Goal: Complete application form

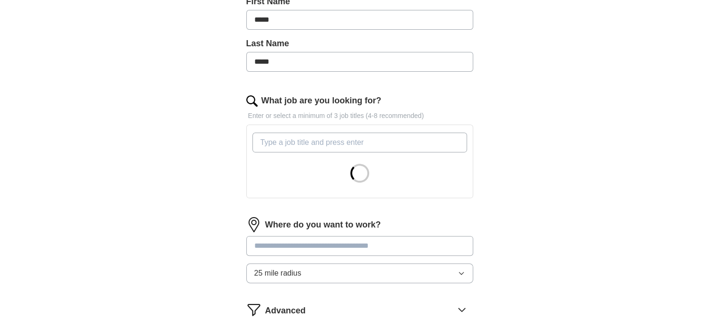
scroll to position [242, 0]
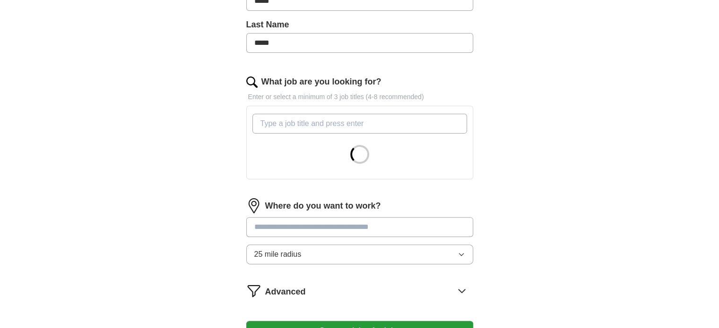
click at [344, 120] on input "What job are you looking for?" at bounding box center [359, 124] width 215 height 20
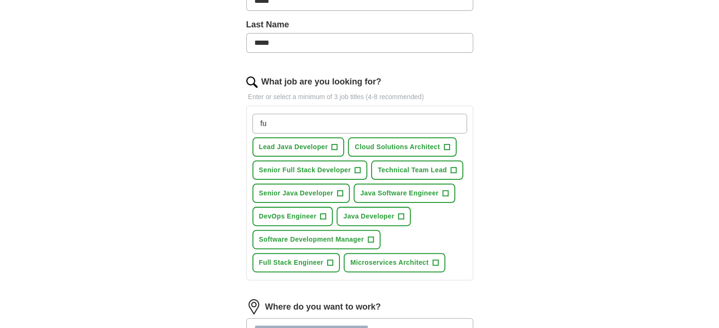
type input "f"
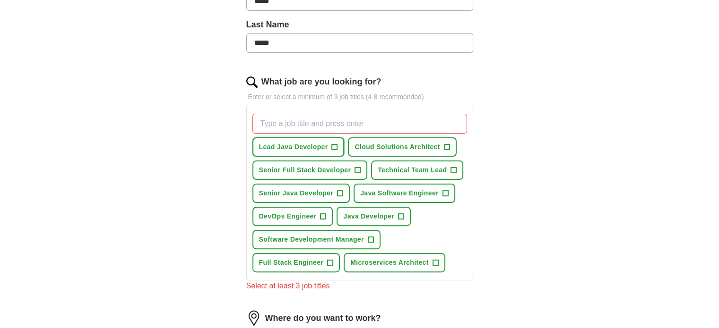
click at [316, 146] on span "Lead Java Developer" at bounding box center [293, 147] width 69 height 10
click at [354, 168] on span "+" at bounding box center [357, 170] width 6 height 6
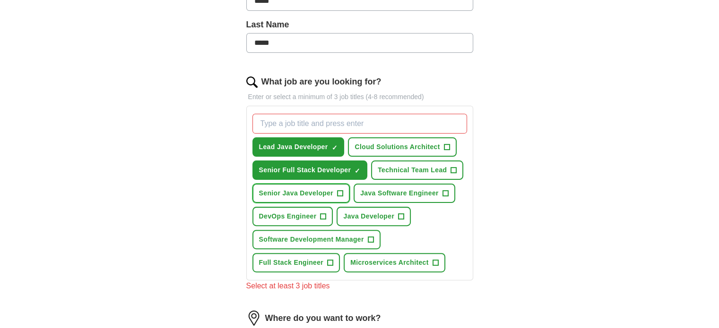
click at [339, 193] on span "+" at bounding box center [340, 194] width 6 height 8
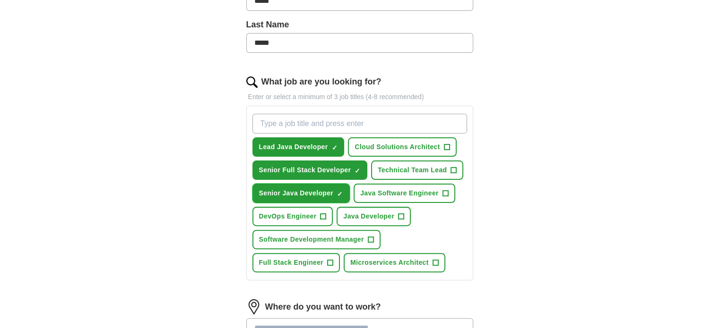
click at [316, 186] on button "Senior Java Developer ✓ ×" at bounding box center [301, 193] width 98 height 19
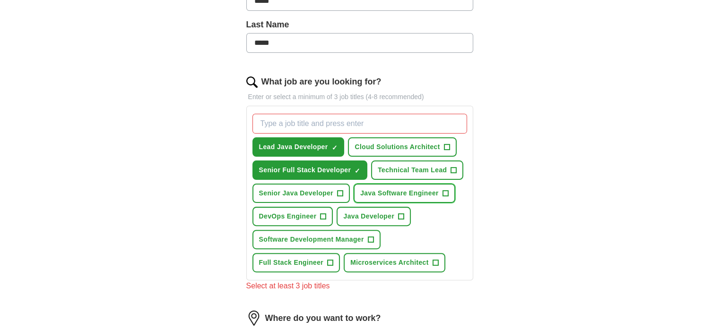
click at [380, 185] on button "Java Software Engineer +" at bounding box center [404, 193] width 102 height 19
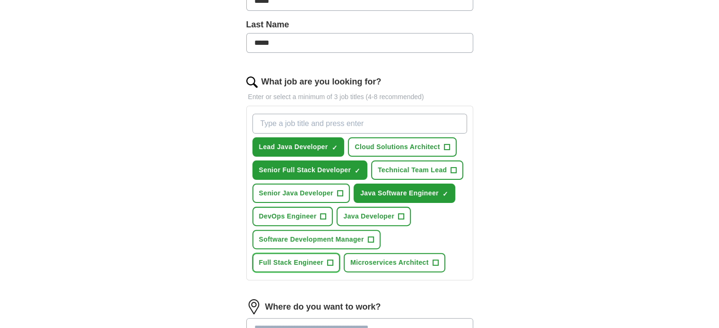
click at [297, 264] on span "Full Stack Engineer" at bounding box center [291, 263] width 65 height 10
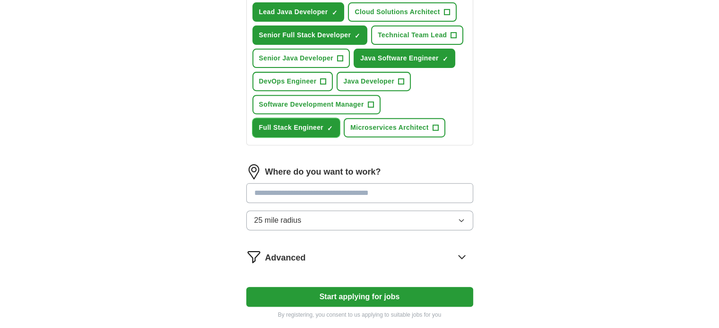
scroll to position [387, 0]
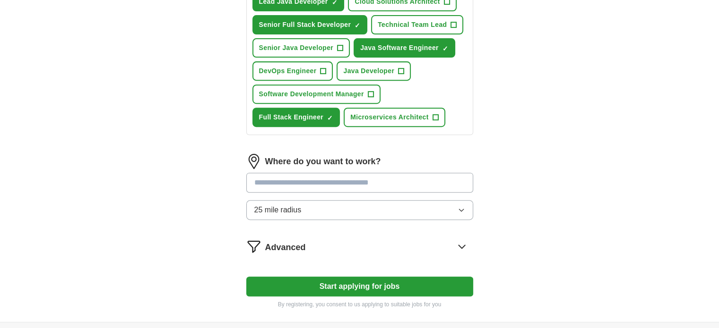
click at [368, 177] on input at bounding box center [359, 183] width 227 height 20
type input "*"
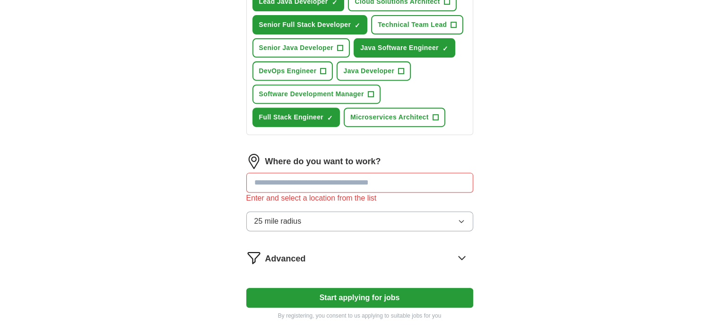
click at [376, 215] on button "25 mile radius" at bounding box center [359, 222] width 227 height 20
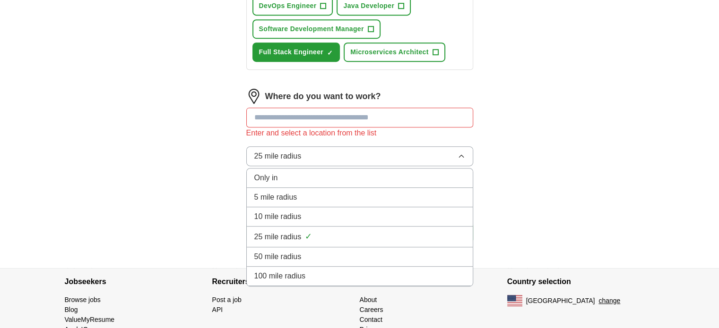
scroll to position [461, 0]
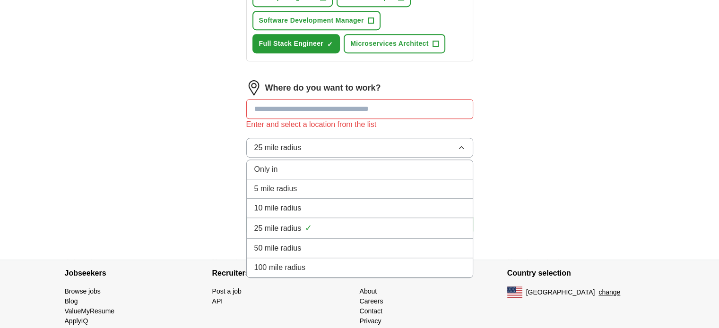
click at [329, 166] on div "Only in" at bounding box center [359, 169] width 211 height 11
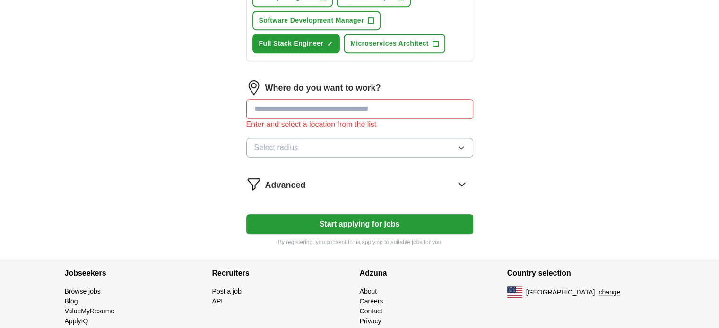
click at [366, 99] on input at bounding box center [359, 109] width 227 height 20
type input "*"
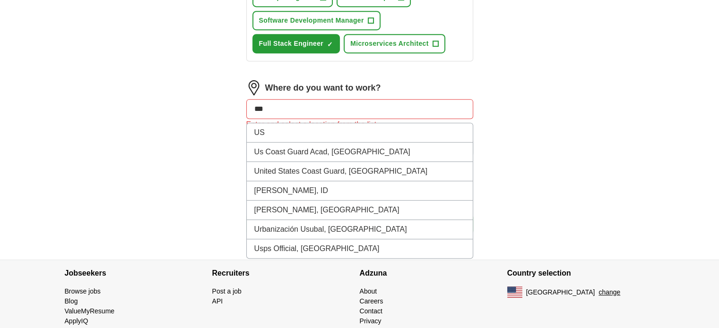
type input "**"
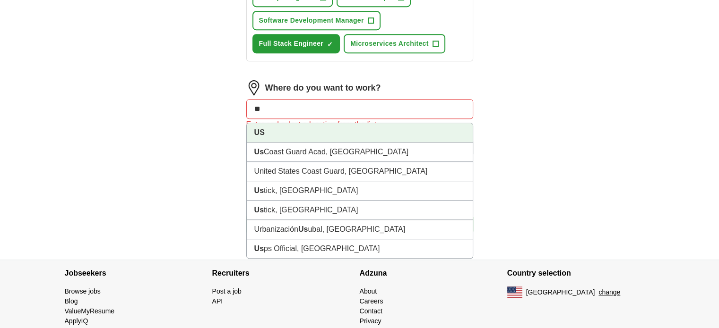
click at [311, 126] on li "US" at bounding box center [360, 132] width 226 height 19
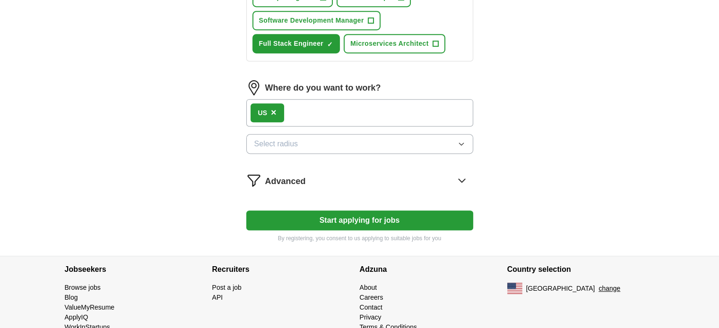
click at [316, 143] on button "Select radius" at bounding box center [359, 144] width 227 height 20
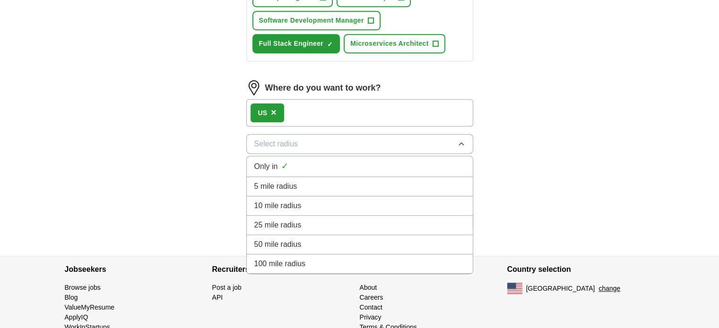
click at [316, 143] on button "Select radius" at bounding box center [359, 144] width 227 height 20
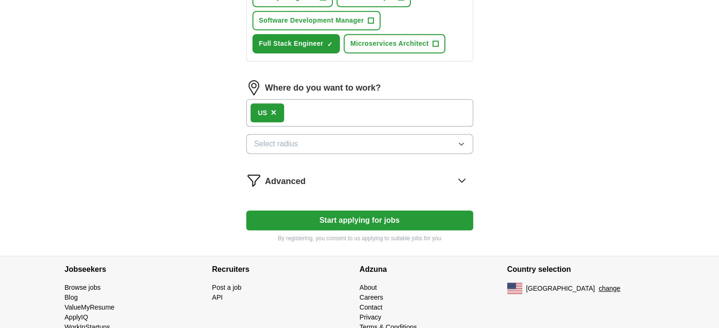
click at [321, 213] on button "Start applying for jobs" at bounding box center [359, 221] width 227 height 20
select select "**"
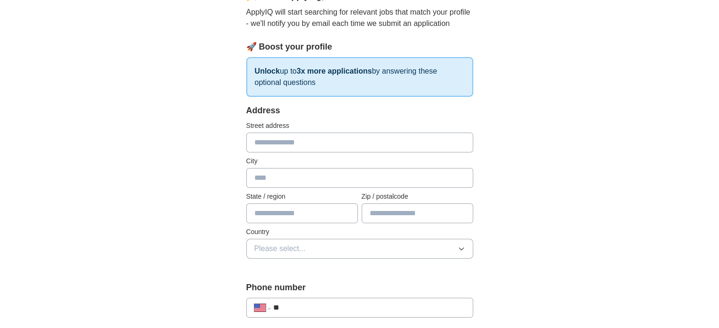
scroll to position [102, 0]
click at [287, 139] on input "text" at bounding box center [359, 142] width 227 height 20
click at [359, 147] on input "text" at bounding box center [359, 142] width 227 height 20
type input "**********"
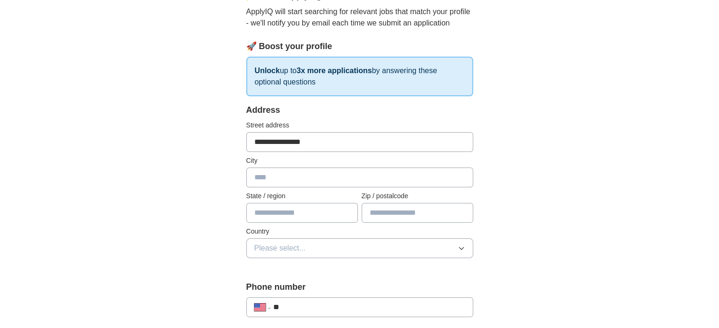
type input "*******"
type input "**"
type input "*****"
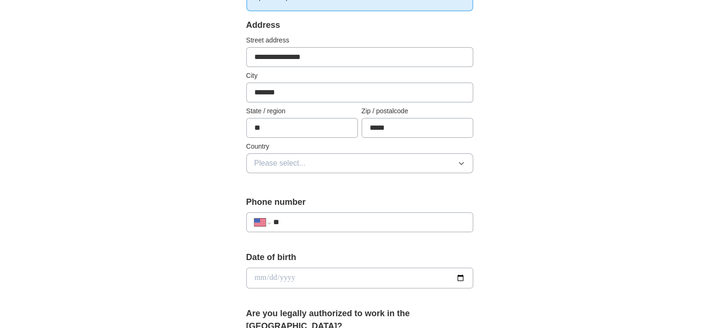
scroll to position [188, 0]
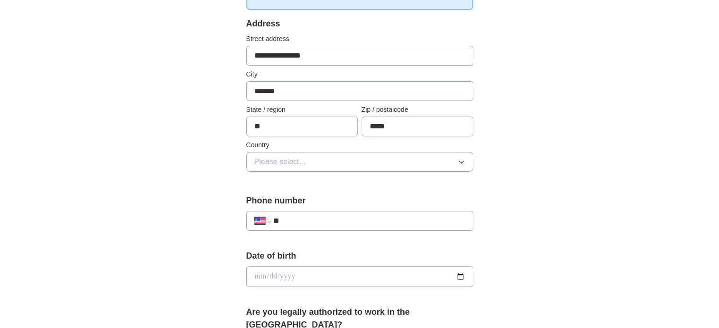
click at [429, 156] on button "Please select..." at bounding box center [359, 162] width 227 height 20
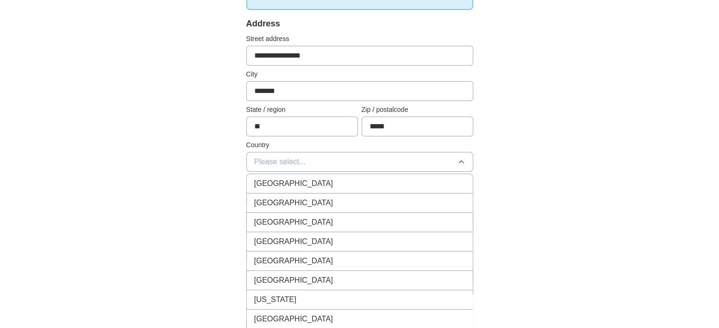
click at [339, 197] on div "[GEOGRAPHIC_DATA]" at bounding box center [359, 202] width 211 height 11
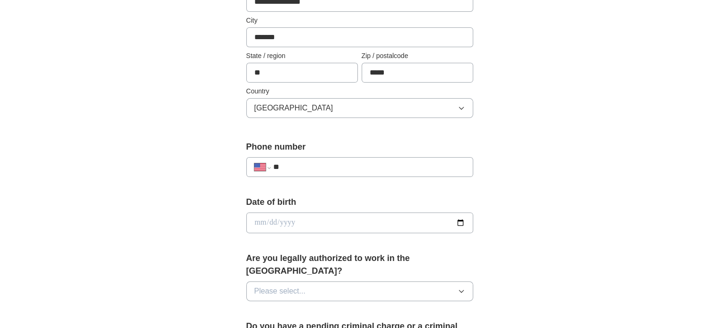
scroll to position [255, 0]
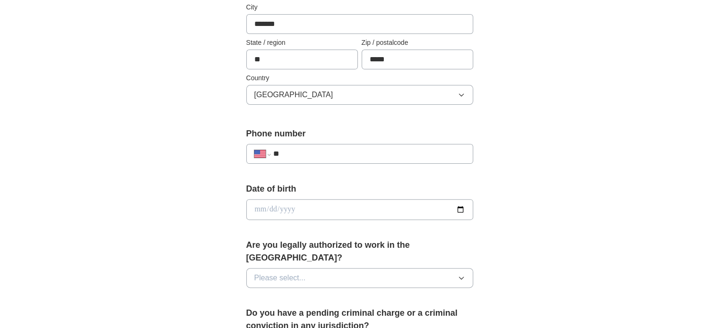
click at [330, 156] on input "**" at bounding box center [369, 153] width 192 height 11
type input "**********"
click at [461, 214] on input "date" at bounding box center [359, 209] width 227 height 21
click at [462, 208] on input "date" at bounding box center [359, 209] width 227 height 21
type input "**********"
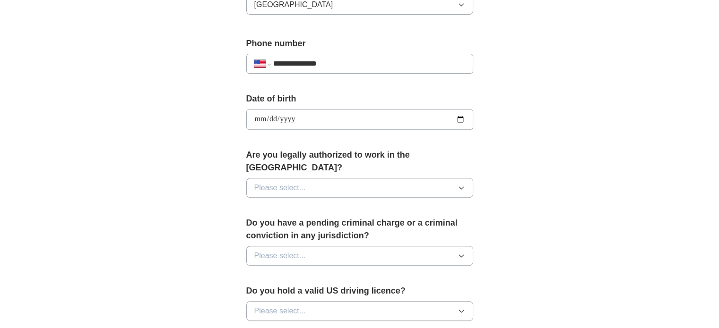
scroll to position [361, 0]
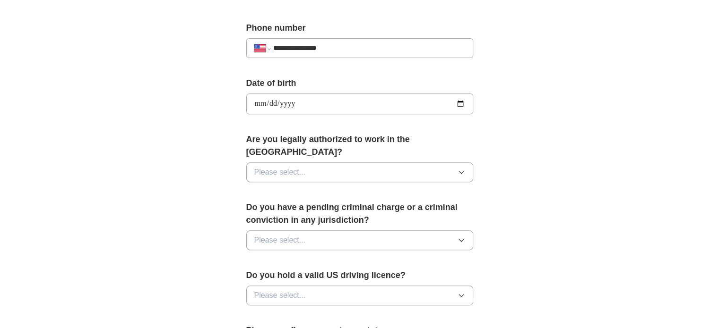
click at [338, 163] on button "Please select..." at bounding box center [359, 173] width 227 height 20
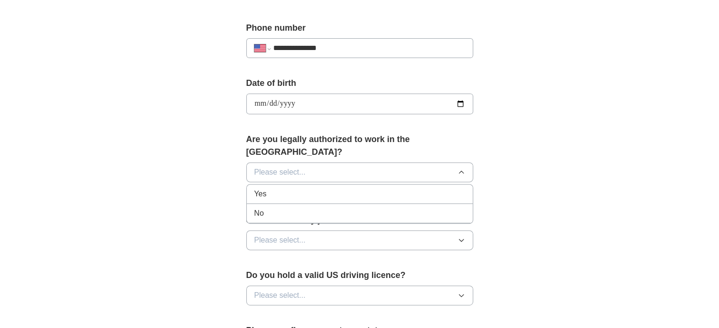
click at [317, 187] on li "Yes" at bounding box center [360, 194] width 226 height 19
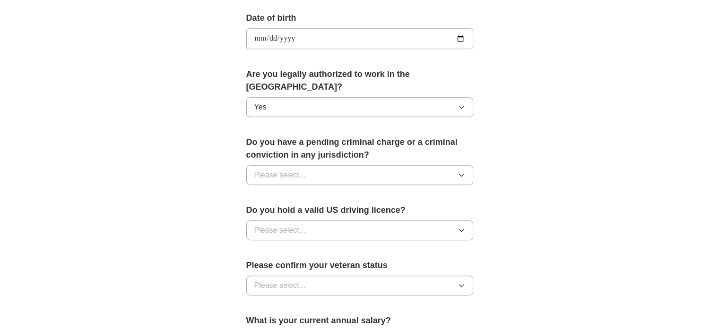
scroll to position [427, 0]
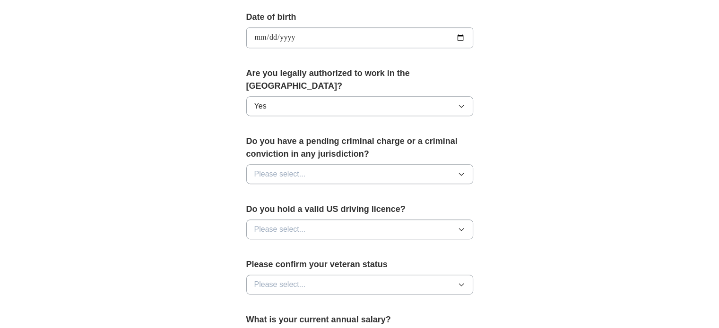
click at [298, 148] on div "Do you have a pending criminal charge or a criminal conviction in any jurisdict…" at bounding box center [359, 163] width 227 height 57
click at [298, 169] on span "Please select..." at bounding box center [280, 174] width 52 height 11
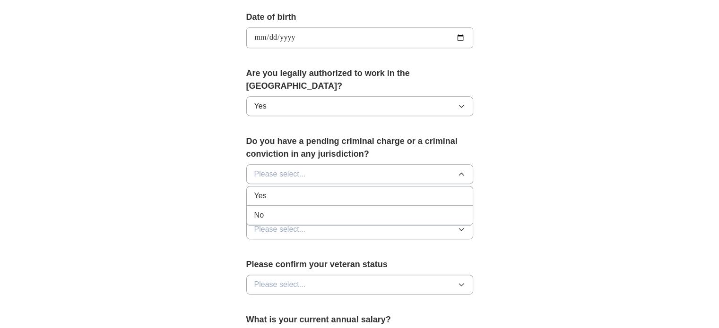
click at [298, 210] on div "No" at bounding box center [359, 215] width 211 height 11
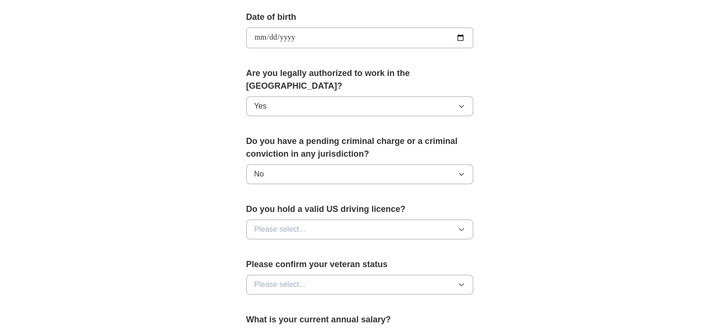
click at [301, 224] on span "Please select..." at bounding box center [280, 229] width 52 height 11
click at [300, 246] on div "Yes" at bounding box center [359, 251] width 211 height 11
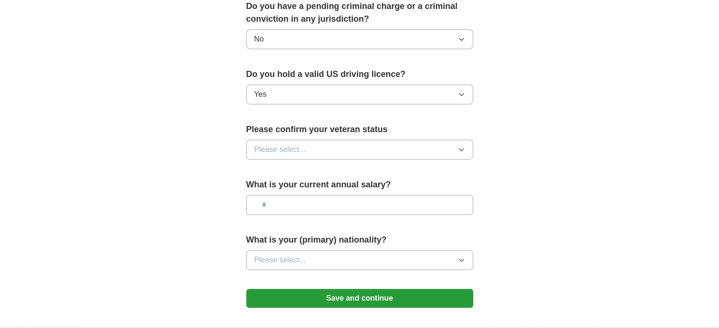
scroll to position [574, 0]
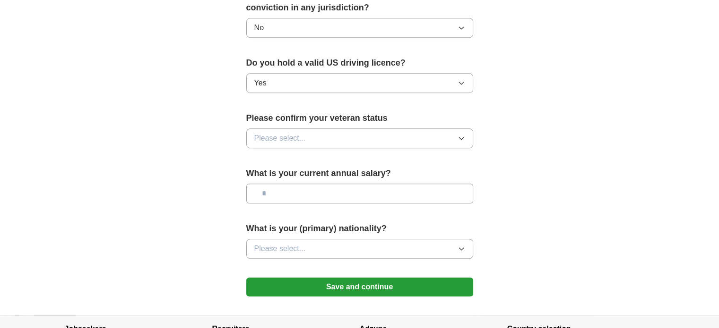
click at [403, 129] on button "Please select..." at bounding box center [359, 139] width 227 height 20
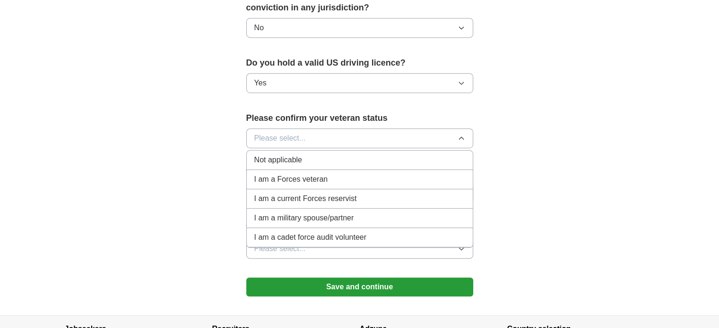
click at [348, 155] on div "Not applicable" at bounding box center [359, 160] width 211 height 11
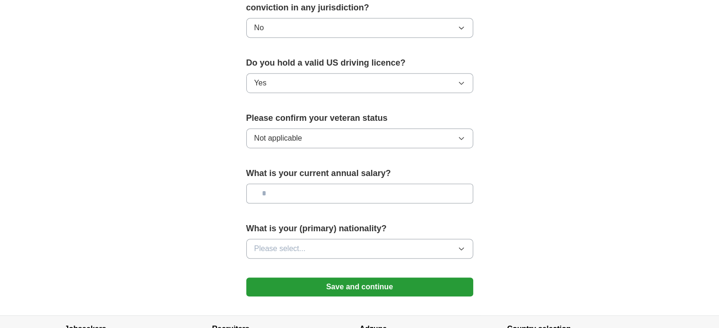
click at [348, 187] on input "text" at bounding box center [359, 194] width 227 height 20
type input "********"
click at [336, 239] on button "Please select..." at bounding box center [359, 249] width 227 height 20
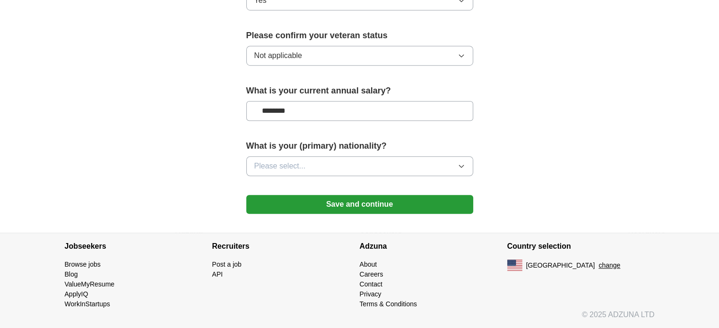
scroll to position [641, 0]
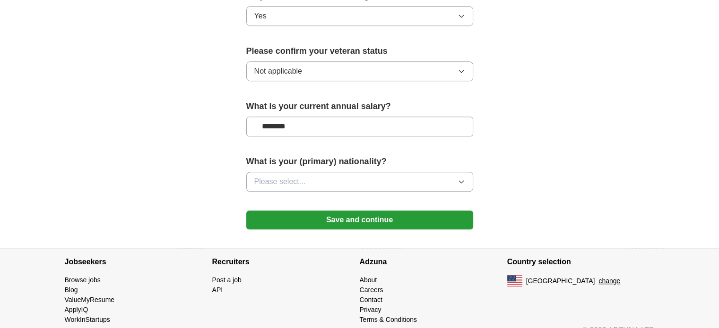
drag, startPoint x: 334, startPoint y: 235, endPoint x: 582, endPoint y: 114, distance: 276.4
click at [360, 172] on button "Please select..." at bounding box center [359, 182] width 227 height 20
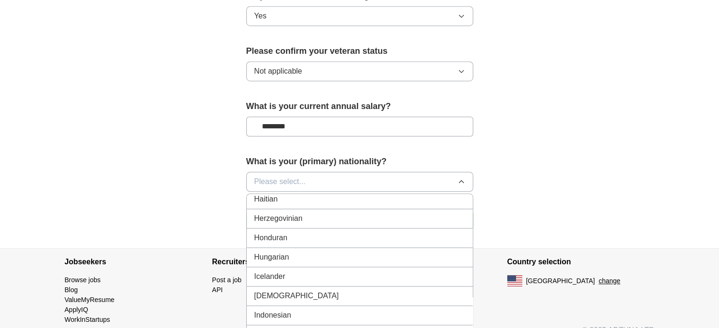
scroll to position [1465, 0]
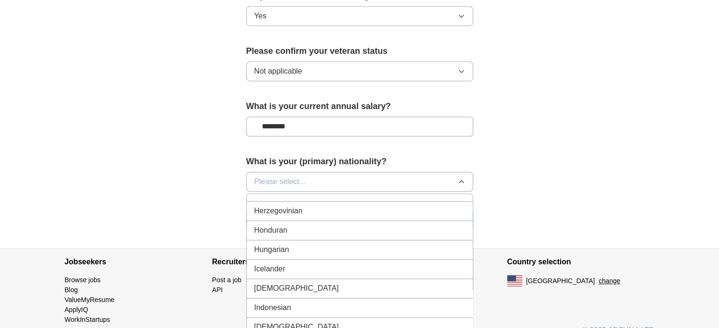
click at [291, 283] on div "[DEMOGRAPHIC_DATA]" at bounding box center [359, 288] width 211 height 11
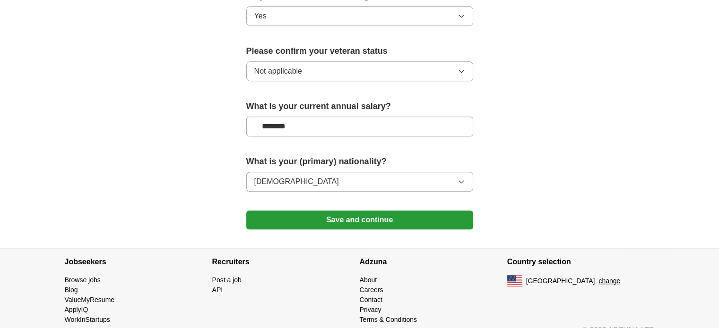
click at [327, 211] on button "Save and continue" at bounding box center [359, 220] width 227 height 19
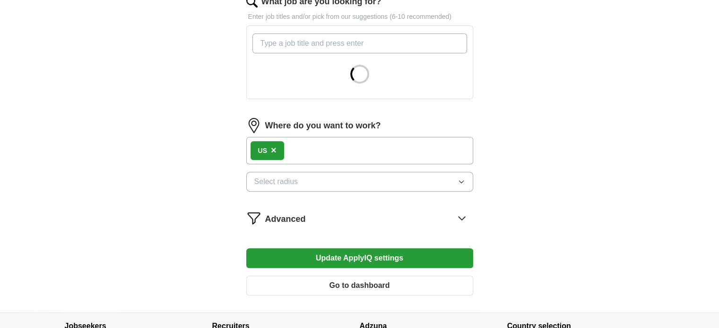
scroll to position [326, 0]
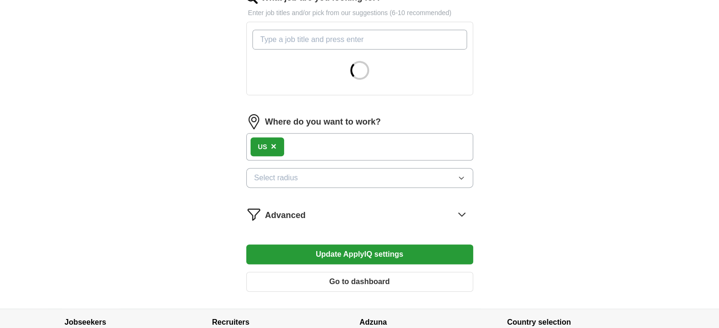
click at [374, 173] on button "Select radius" at bounding box center [359, 178] width 227 height 20
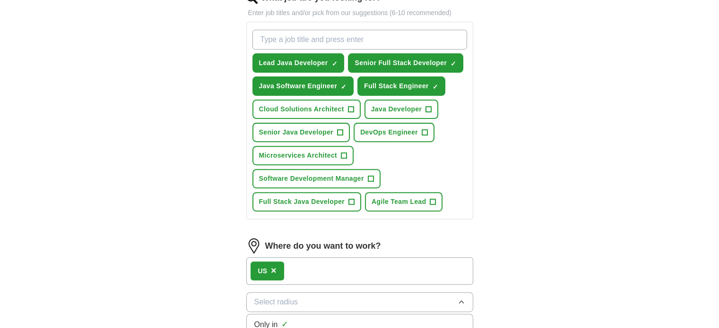
scroll to position [522, 0]
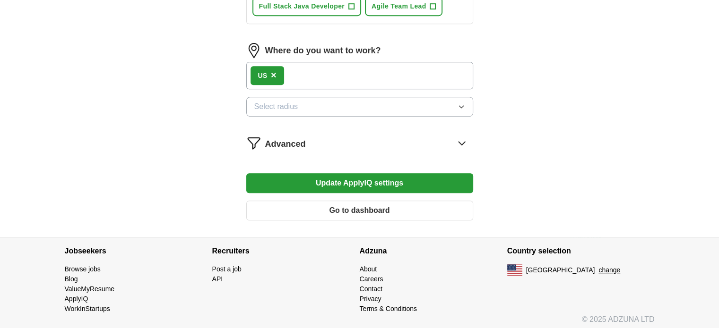
click at [331, 177] on button "Update ApplyIQ settings" at bounding box center [359, 183] width 227 height 20
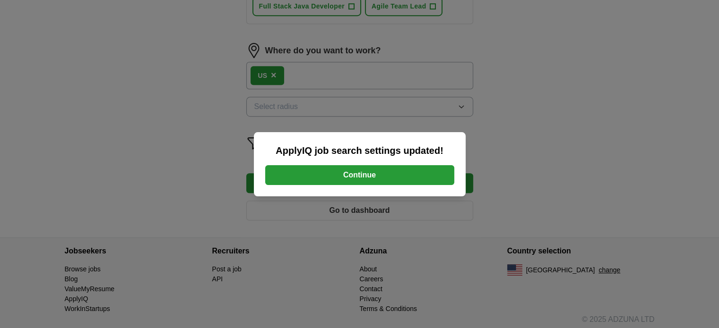
click at [331, 177] on button "Continue" at bounding box center [359, 175] width 189 height 20
